Goal: Communication & Community: Answer question/provide support

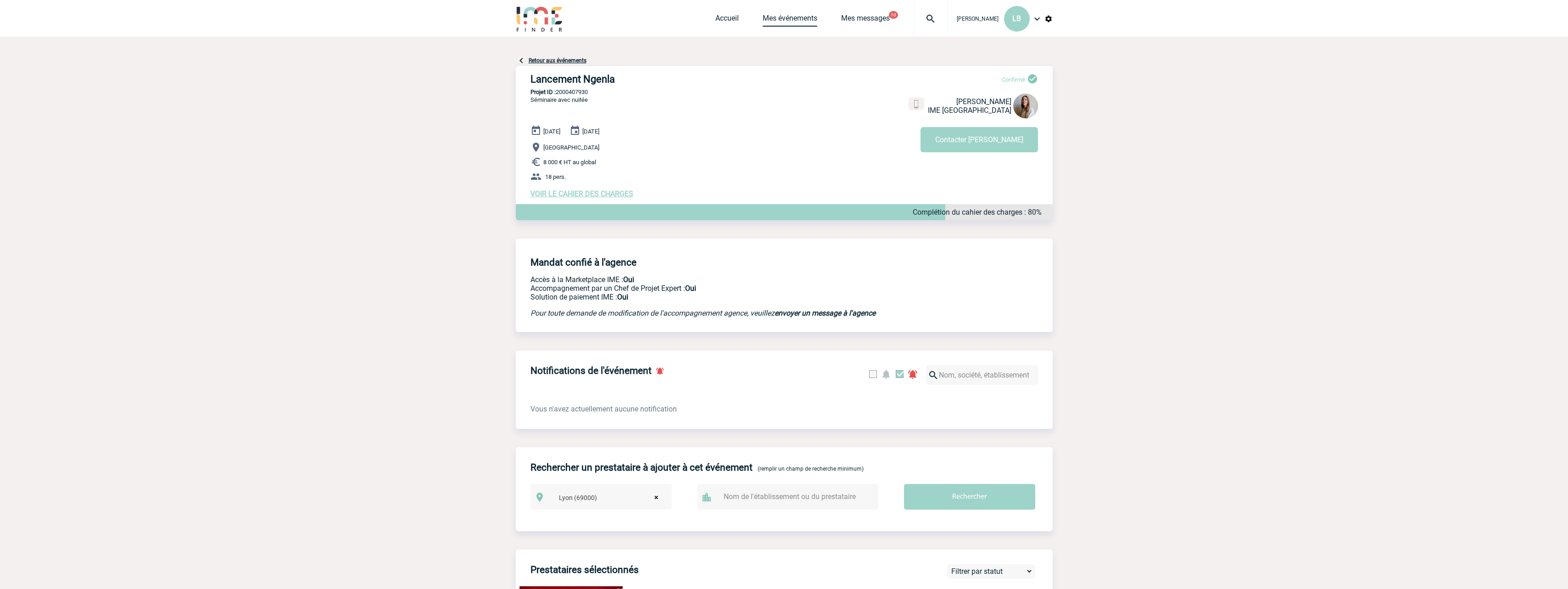
click at [791, 21] on link "Mes événements" at bounding box center [789, 20] width 54 height 13
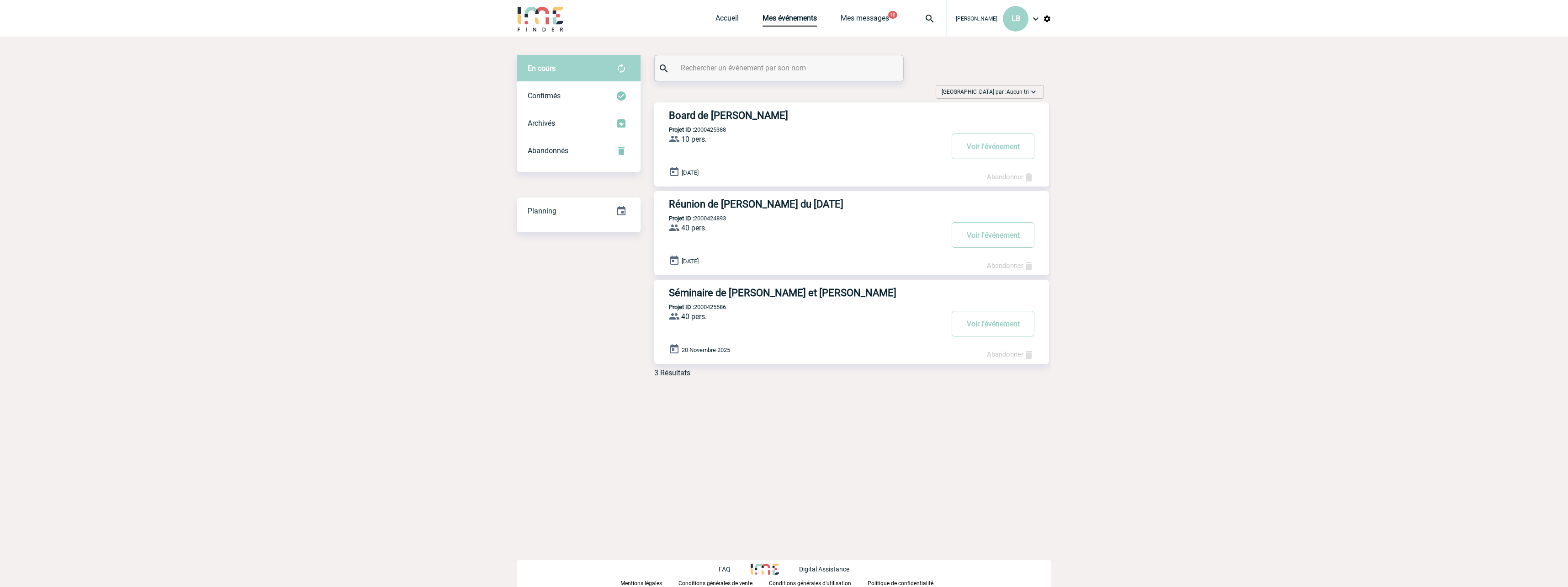
click at [723, 205] on h3 "Réunion de [PERSON_NAME] du [DATE]" at bounding box center [806, 204] width 274 height 12
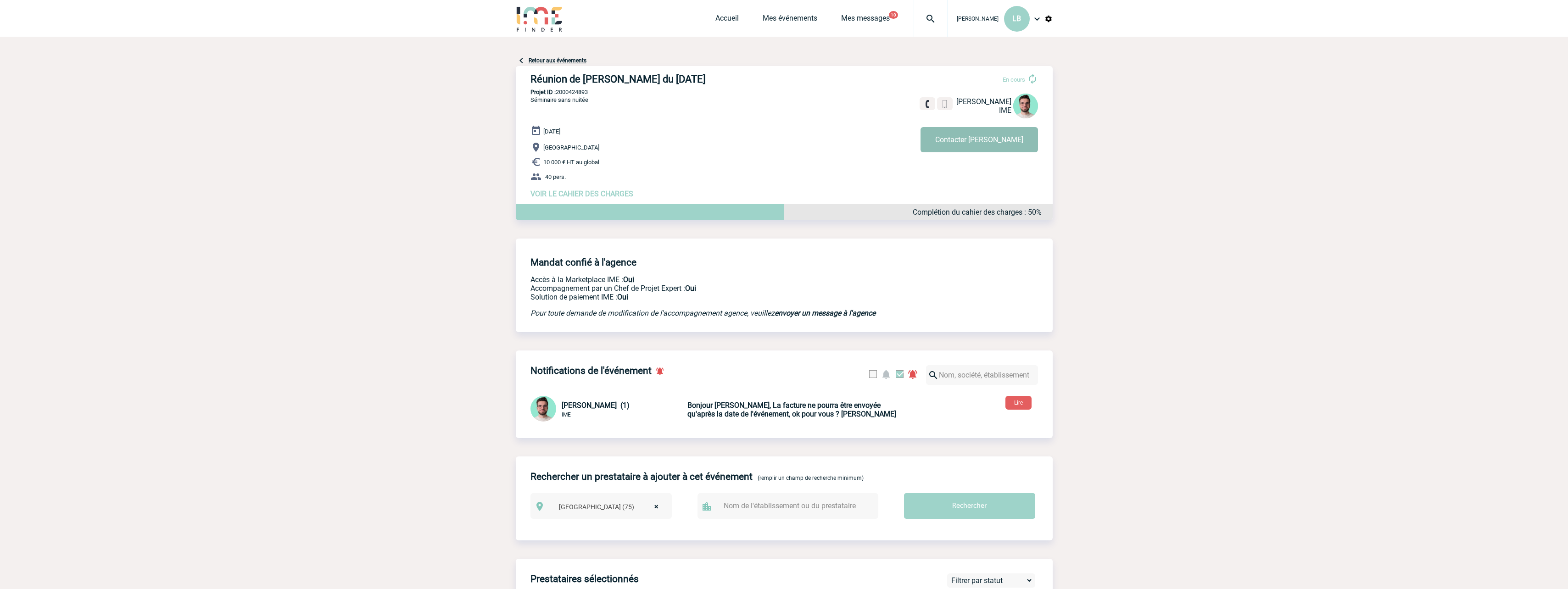
click at [997, 140] on button "Contacter Benjamin" at bounding box center [979, 139] width 117 height 25
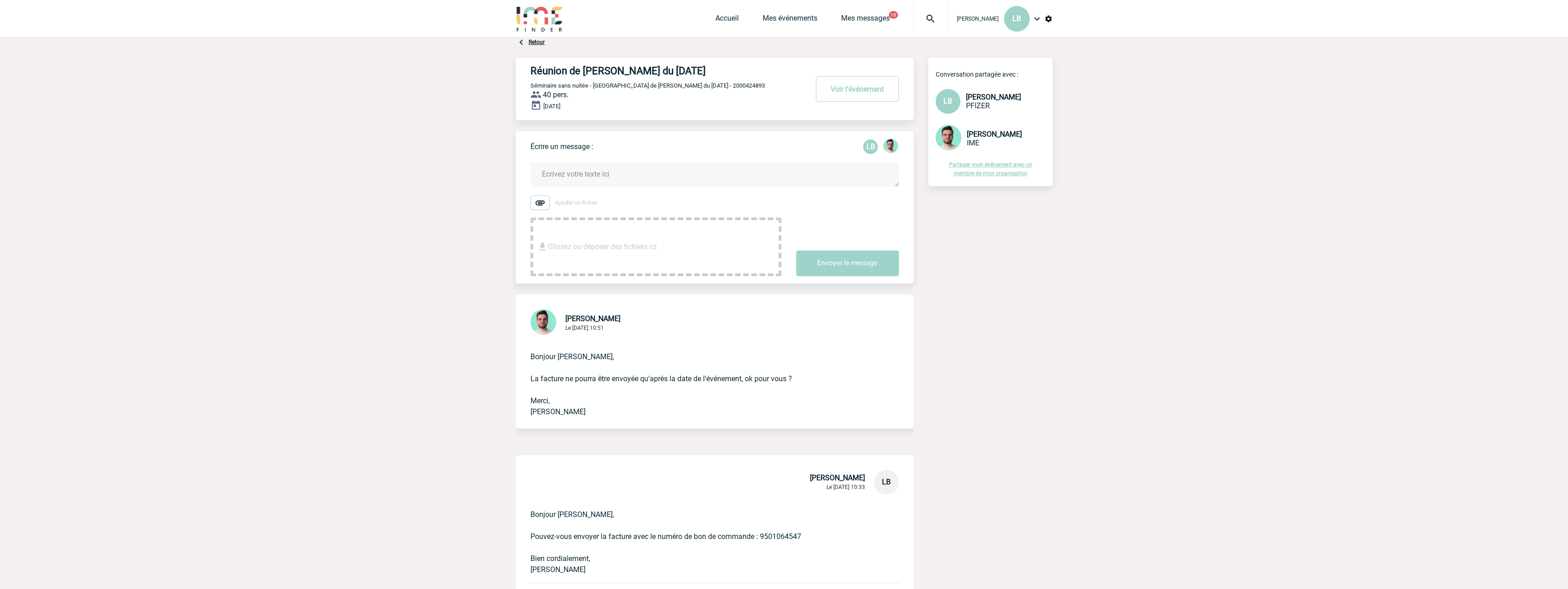
click at [581, 179] on textarea at bounding box center [715, 175] width 369 height 24
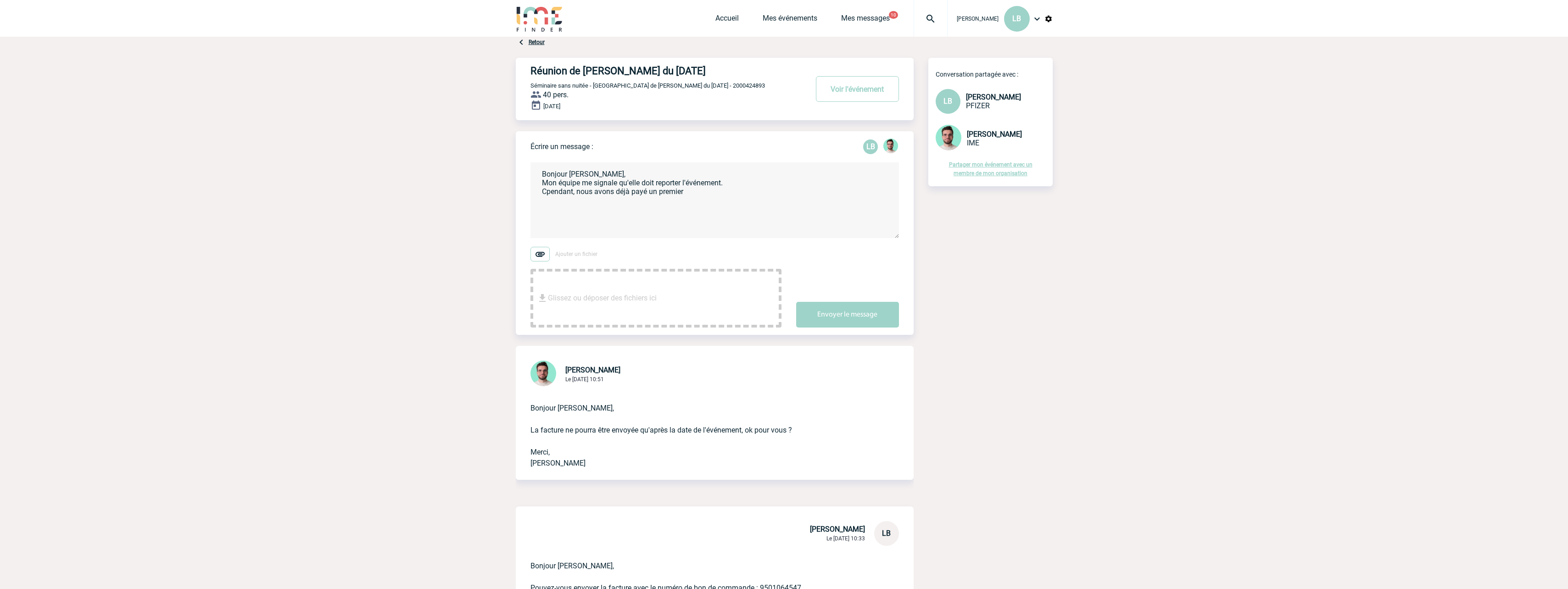
click at [546, 192] on textarea "Bonjour Benjamin, Mon équipe me signale qu'elle doit reporter l'événement. Cpen…" at bounding box center [715, 200] width 369 height 76
click at [696, 192] on textarea "Bonjour Benjamin, Mon équipe me signale qu'elle doit reporter l'événement. Cepe…" at bounding box center [715, 200] width 369 height 76
drag, startPoint x: 729, startPoint y: 196, endPoint x: 539, endPoint y: 194, distance: 190.0
click at [539, 194] on textarea "Bonjour Benjamin, Mon équipe me signale qu'elle doit reporter l'événement. Cepe…" at bounding box center [715, 200] width 369 height 76
drag, startPoint x: 541, startPoint y: 192, endPoint x: 589, endPoint y: 194, distance: 48.0
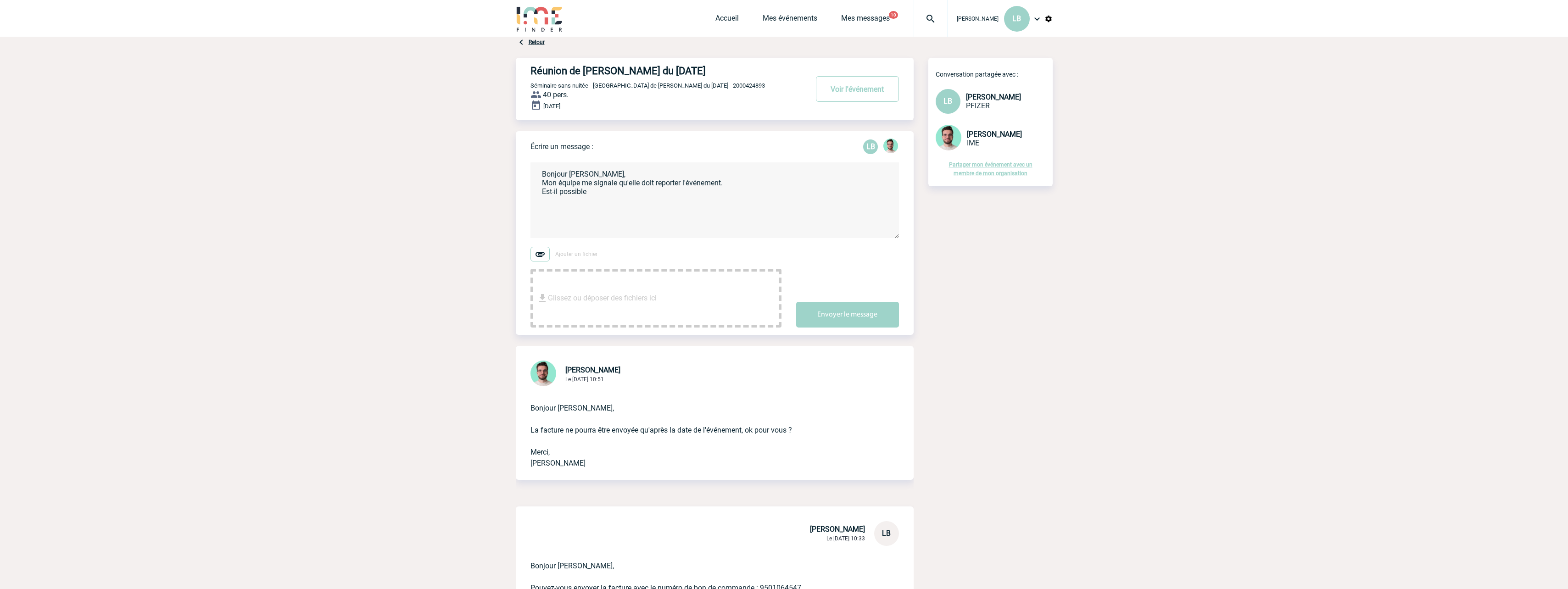
click at [589, 194] on textarea "Bonjour Benjamin, Mon équipe me signale qu'elle doit reporter l'événement. Est-…" at bounding box center [715, 200] width 369 height 76
type textarea "Bonjour Benjamin, Mon équipe me signale qu'elle doit reporter l'événement. Avez…"
click at [775, 21] on link "Mes événements" at bounding box center [789, 20] width 54 height 13
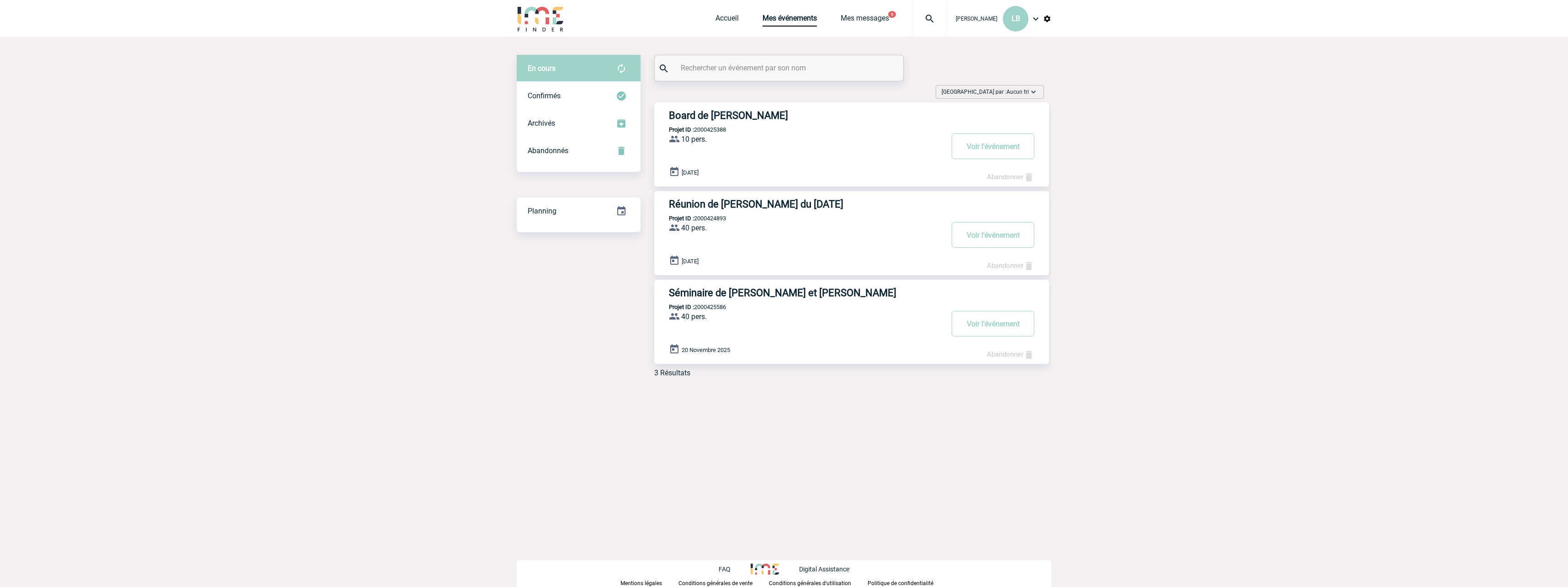
click at [756, 294] on h3 "Séminaire de Julie et Vanessa" at bounding box center [806, 292] width 274 height 12
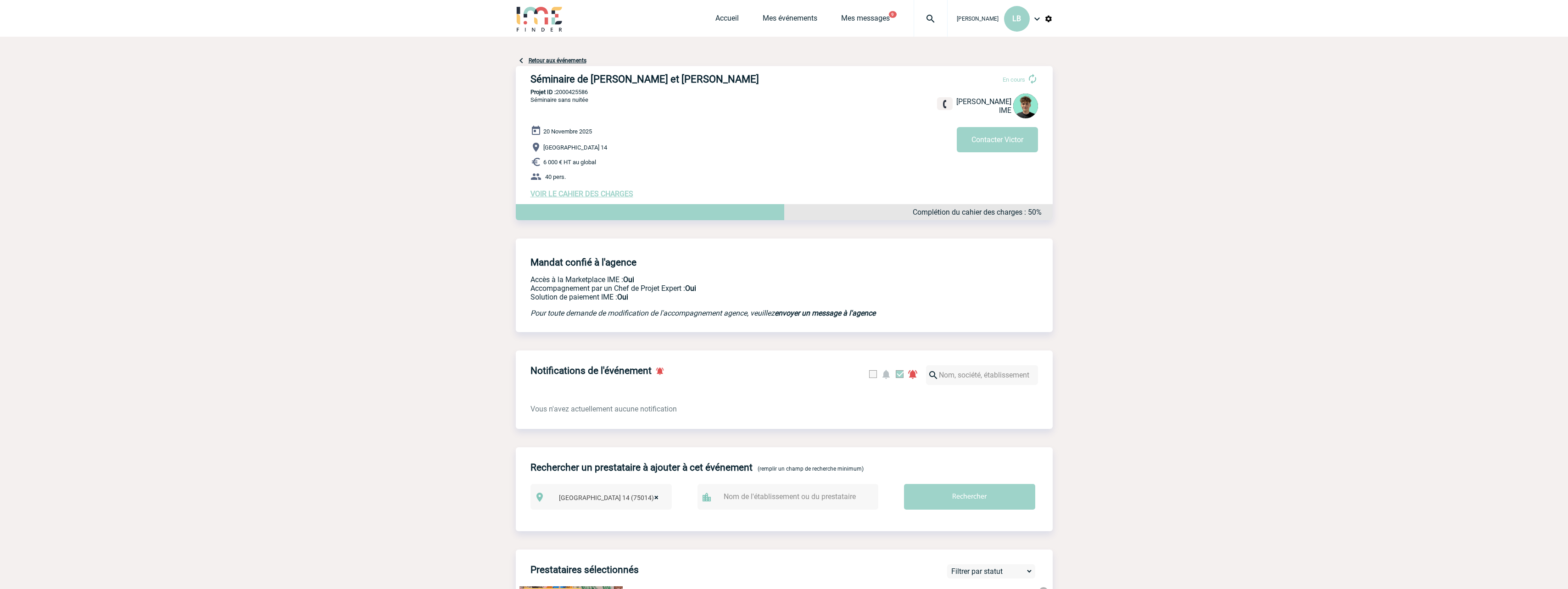
drag, startPoint x: 531, startPoint y: 77, endPoint x: 589, endPoint y: 93, distance: 60.2
click at [589, 93] on div "Séminaire de Julie et Vanessa En cours Victor KALB IME Contacter Victor Séminai…" at bounding box center [784, 136] width 537 height 139
copy div "Séminaire de Julie et Vanessa En cours Victor KALB IME Contacter Victor Séminai…"
click at [852, 23] on link "Mes messages" at bounding box center [866, 20] width 49 height 13
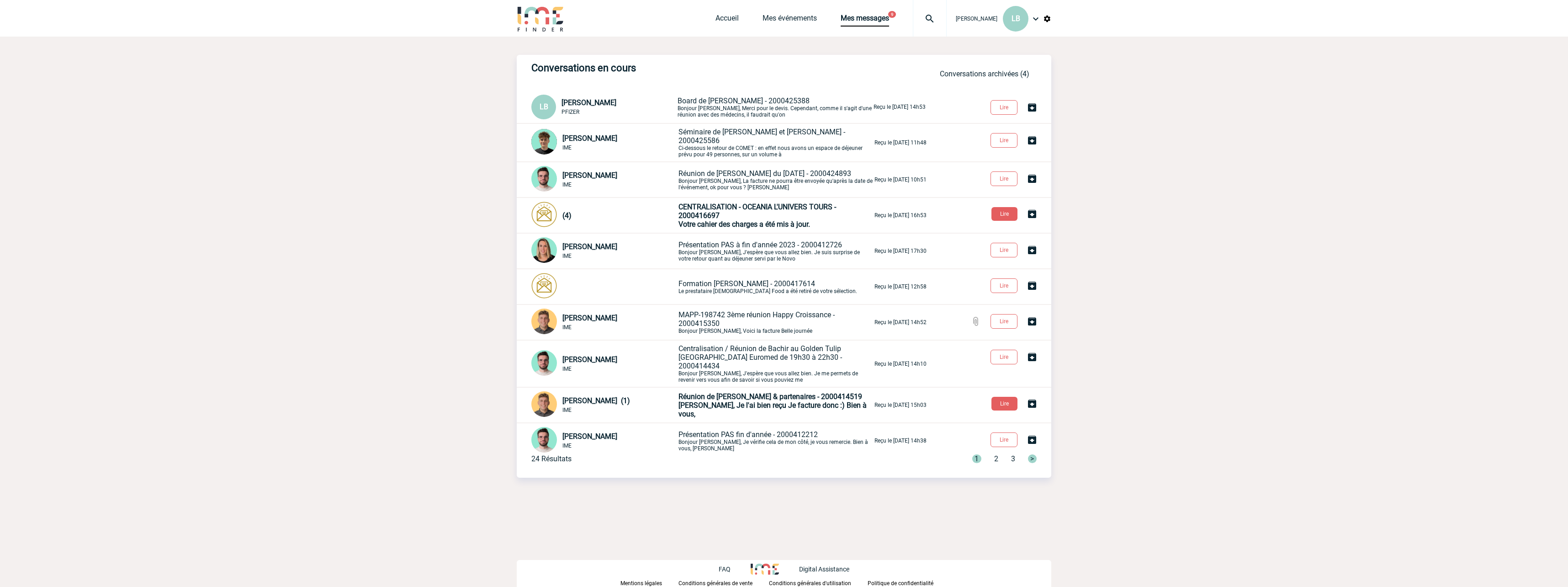
click at [760, 178] on p "Réunion de [PERSON_NAME] du [DATE] - 2000424893 [PERSON_NAME], La facture ne po…" at bounding box center [775, 180] width 194 height 21
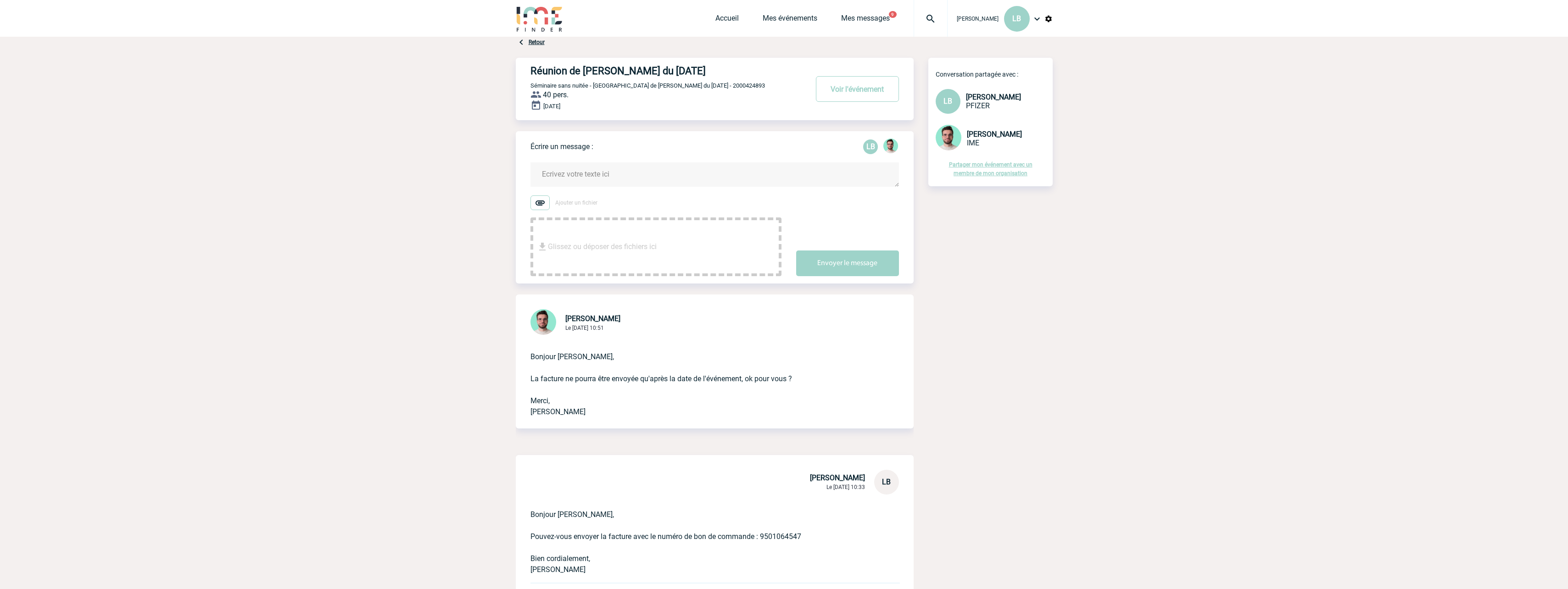
click at [558, 174] on textarea at bounding box center [715, 175] width 369 height 24
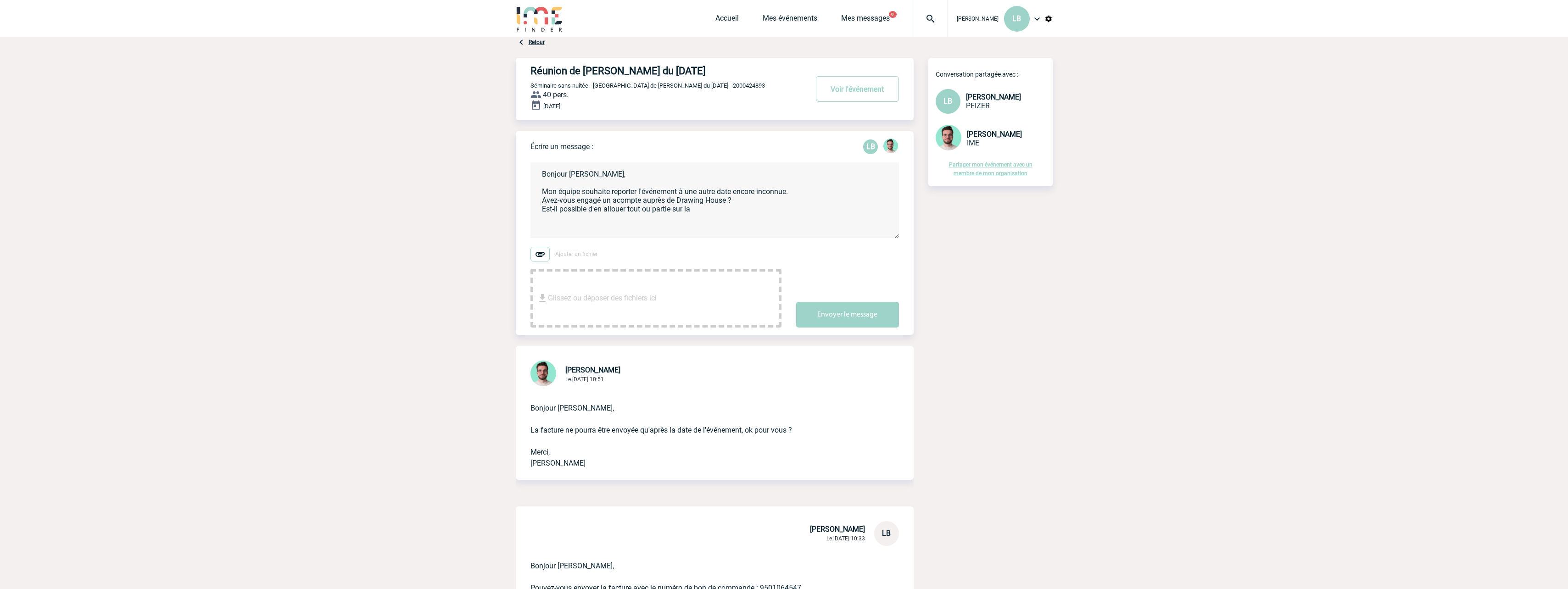
paste textarea "Séminaire de [PERSON_NAME] et [PERSON_NAME] En cours [PERSON_NAME] IME Contacte…"
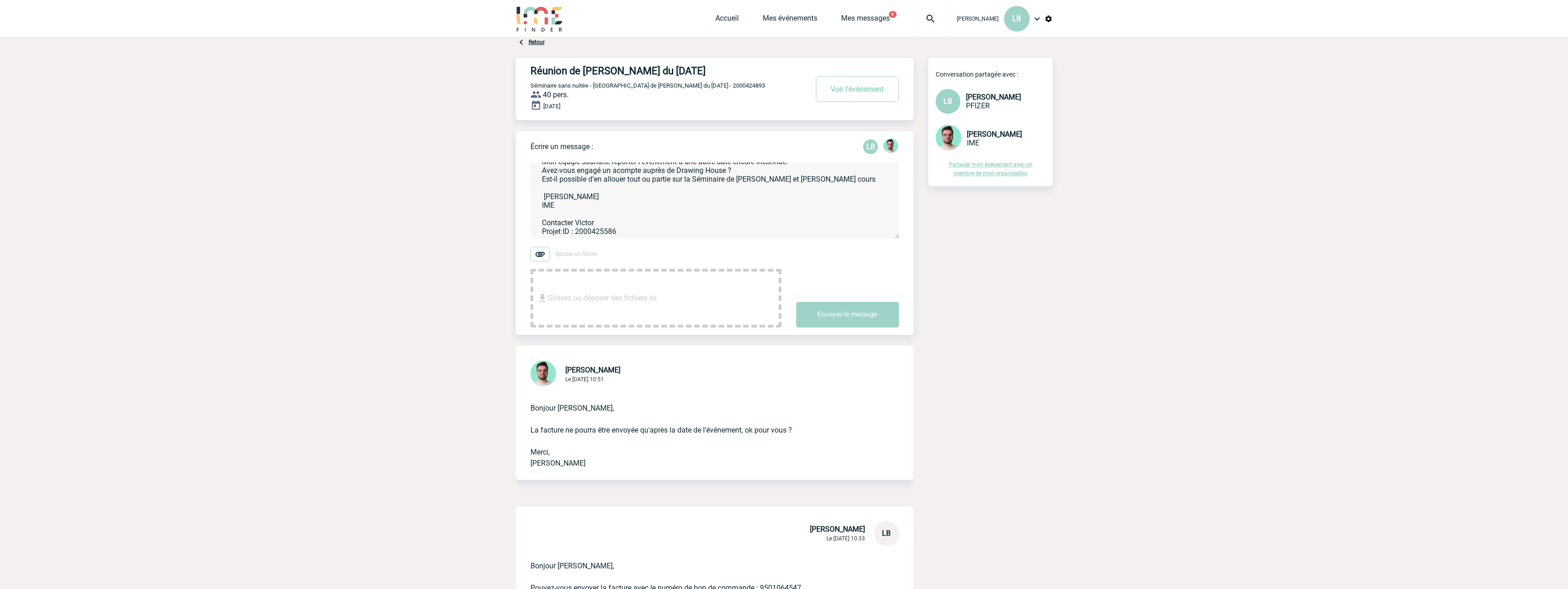
click at [690, 172] on textarea "Bonjour [PERSON_NAME], Mon équipe souhaite reporter l'événement à une autre dat…" at bounding box center [715, 200] width 369 height 76
drag, startPoint x: 623, startPoint y: 232, endPoint x: 542, endPoint y: 231, distance: 81.0
click at [542, 231] on textarea "Bonjour [PERSON_NAME], Mon équipe souhaite reporter l'événement à une autre dat…" at bounding box center [715, 200] width 369 height 76
click at [726, 174] on textarea "Bonjour [PERSON_NAME], Mon équipe souhaite reporter l'événement à une autre dat…" at bounding box center [715, 200] width 369 height 76
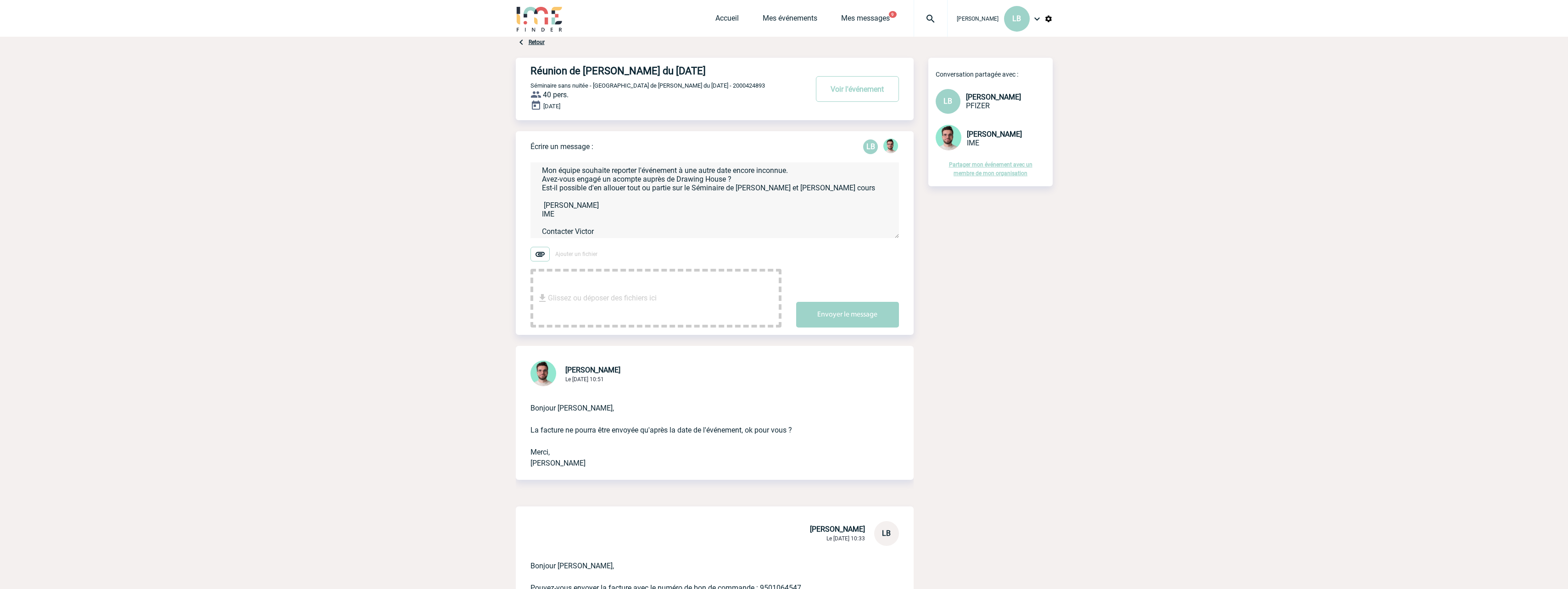
paste textarea "Projet ID : 2000425586"
drag, startPoint x: 551, startPoint y: 181, endPoint x: 594, endPoint y: 219, distance: 57.4
click at [594, 219] on textarea "Bonjour [PERSON_NAME], Mon équipe souhaite reporter l'événement à une autre dat…" at bounding box center [715, 200] width 369 height 76
click at [573, 216] on textarea "Bonjour [PERSON_NAME], Mon équipe souhaite reporter l'événement à une autre dat…" at bounding box center [715, 200] width 369 height 76
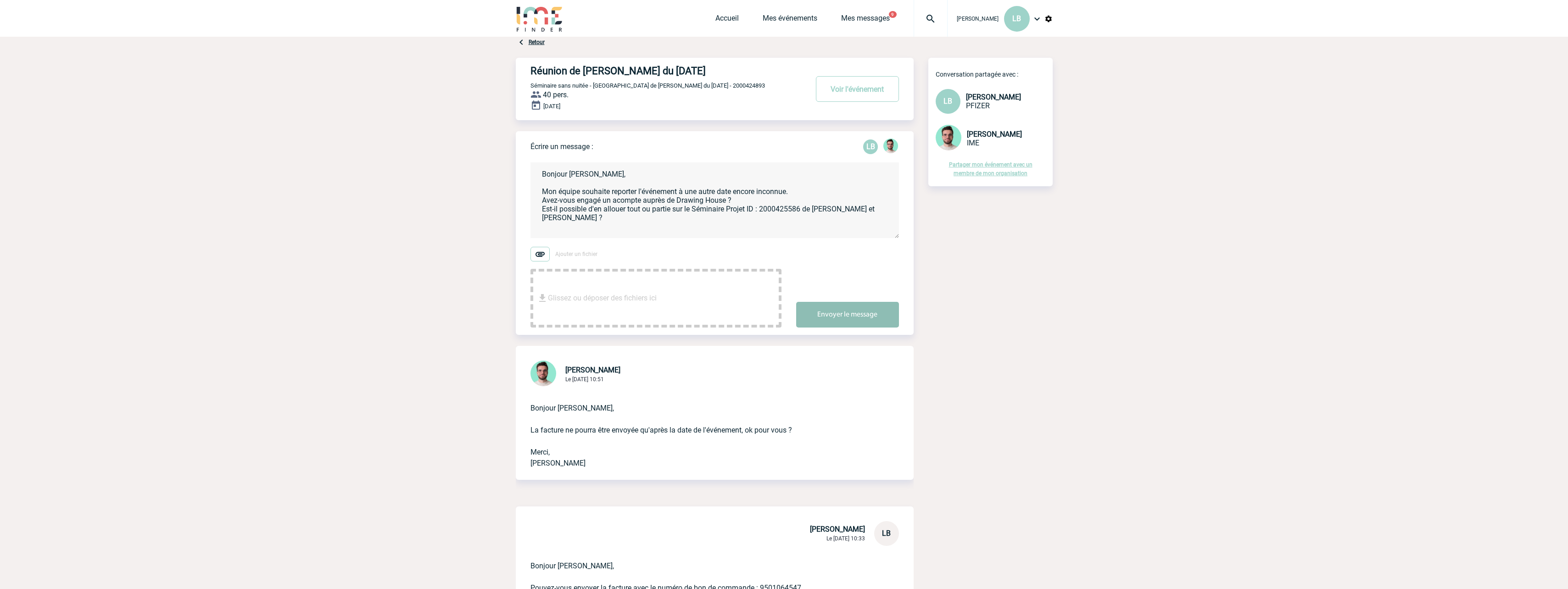
type textarea "Bonjour [PERSON_NAME], Mon équipe souhaite reporter l'événement à une autre dat…"
click at [834, 317] on button "Envoyer le message" at bounding box center [847, 315] width 103 height 26
